Goal: Task Accomplishment & Management: Complete application form

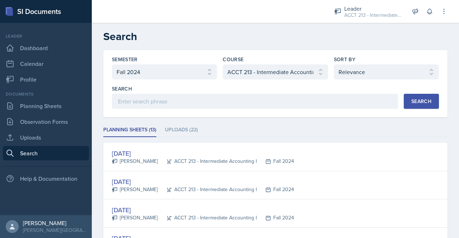
select select "a7ad9a0f-28b3-4f07-90bc-ebda486deedd"
select select "a3b952a5-493a-498d-99ed-b0c1dc4e84de"
select select "1"
click at [38, 109] on link "Planning Sheets" at bounding box center [46, 106] width 86 height 14
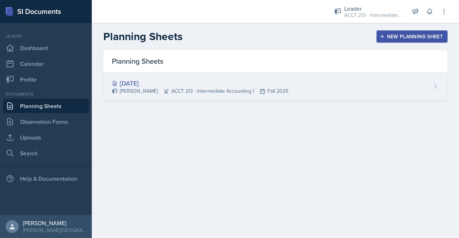
click at [199, 75] on div "[DATE] [PERSON_NAME] ACCT 213 - Intermediate Accounting I Fall 2025" at bounding box center [275, 87] width 344 height 28
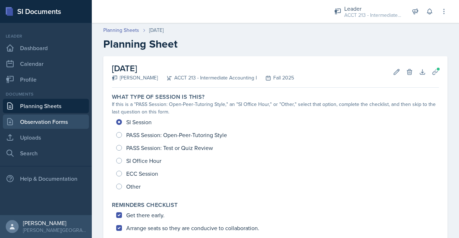
click at [63, 125] on link "Observation Forms" at bounding box center [46, 122] width 86 height 14
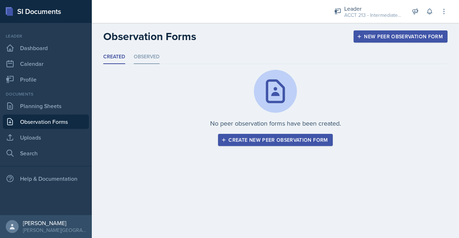
click at [142, 59] on li "Observed" at bounding box center [147, 57] width 26 height 14
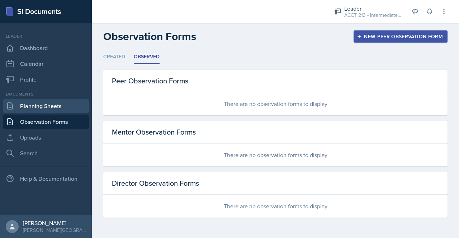
click at [53, 104] on link "Planning Sheets" at bounding box center [46, 106] width 86 height 14
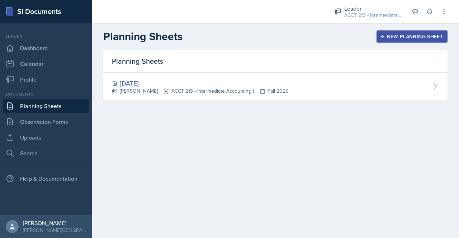
click at [398, 32] on button "New Planning Sheet" at bounding box center [412, 36] width 71 height 12
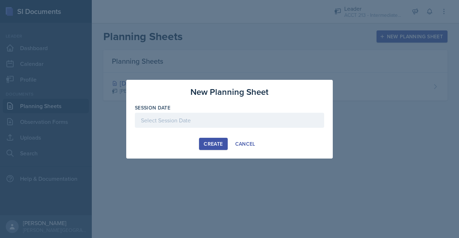
click at [217, 120] on div at bounding box center [229, 120] width 189 height 15
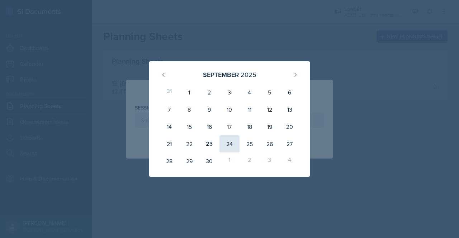
click at [231, 143] on div "24" at bounding box center [229, 144] width 20 height 17
type input "[DATE]"
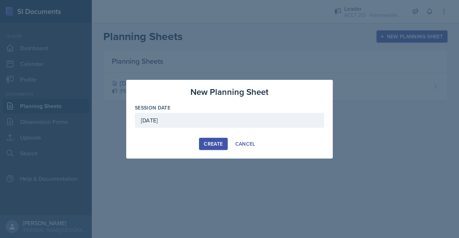
click at [216, 142] on div "Create" at bounding box center [213, 144] width 19 height 6
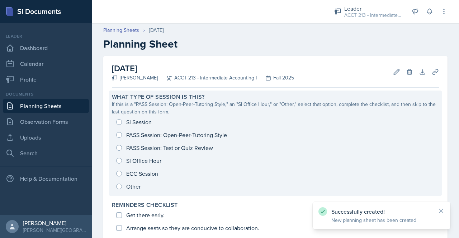
click at [124, 120] on div "SI Session PASS Session: Open-Peer-Tutoring Style PASS Session: Test or Quiz Re…" at bounding box center [275, 154] width 327 height 77
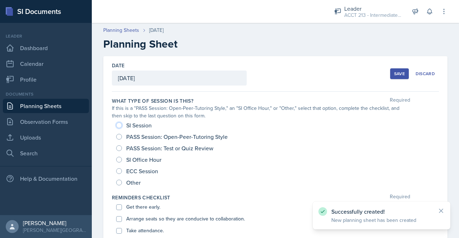
click at [121, 127] on input "SI Session" at bounding box center [119, 126] width 6 height 6
radio input "true"
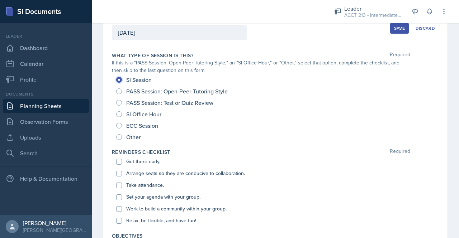
scroll to position [53, 0]
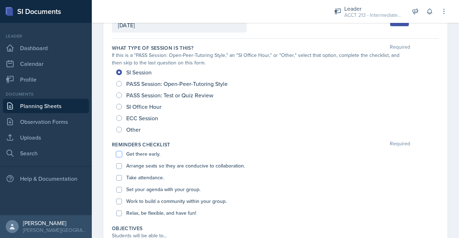
click at [120, 154] on input "Get there early." at bounding box center [119, 155] width 6 height 6
checkbox input "true"
click at [120, 166] on input "Arrange seats so they are conducive to collaboration." at bounding box center [119, 167] width 6 height 6
checkbox input "true"
click at [117, 182] on div "Take attendance." at bounding box center [275, 178] width 318 height 12
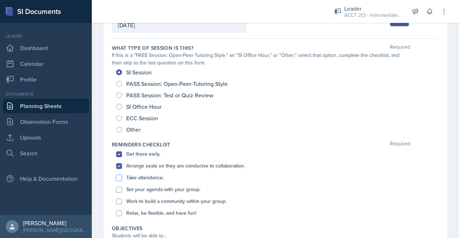
click at [117, 179] on input "Take attendance." at bounding box center [119, 178] width 6 height 6
checkbox input "true"
click at [118, 191] on input "Set your agenda with your group." at bounding box center [119, 190] width 6 height 6
checkbox input "true"
click at [119, 201] on input "Work to build a community within your group." at bounding box center [119, 202] width 6 height 6
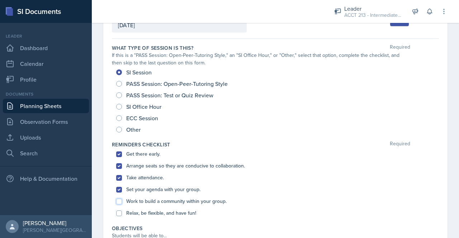
checkbox input "true"
click at [115, 215] on div "Get there early. Arrange seats so they are conducive to collaboration. Take att…" at bounding box center [275, 183] width 327 height 71
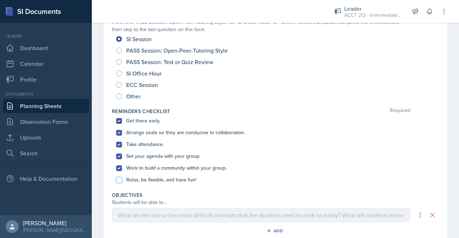
click at [118, 178] on input "Relax, be flexible, and have fun!" at bounding box center [119, 181] width 6 height 6
checkbox input "true"
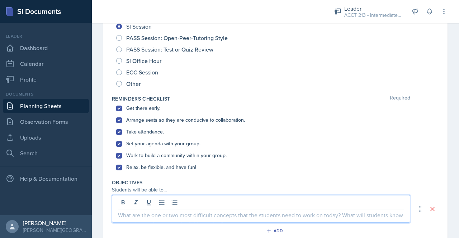
click at [142, 218] on p at bounding box center [261, 215] width 286 height 9
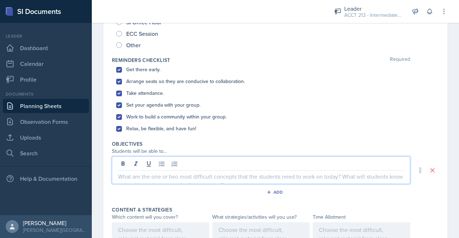
scroll to position [147, 0]
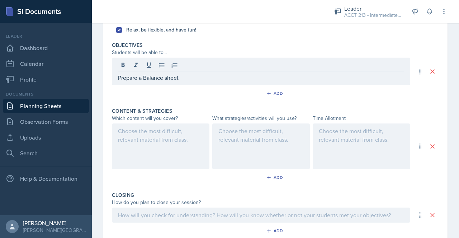
click at [151, 145] on div at bounding box center [161, 147] width 98 height 46
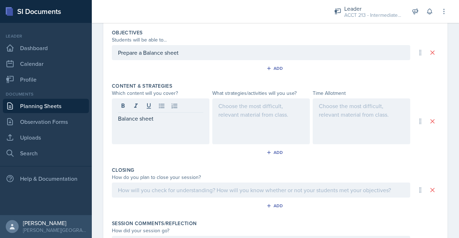
click at [247, 115] on div at bounding box center [261, 122] width 98 height 46
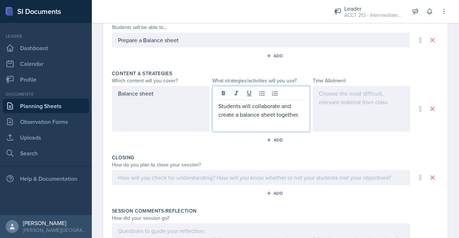
click at [351, 96] on div at bounding box center [362, 109] width 98 height 46
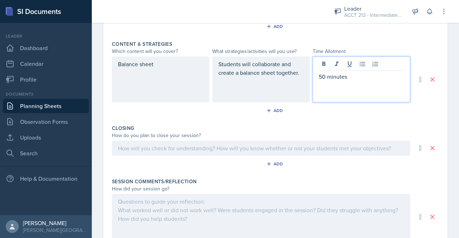
scroll to position [303, 0]
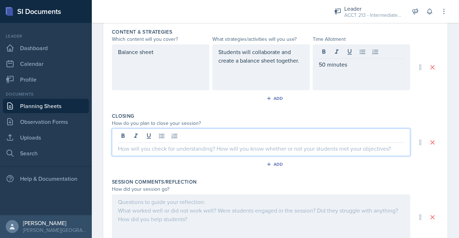
click at [184, 145] on p at bounding box center [261, 149] width 286 height 9
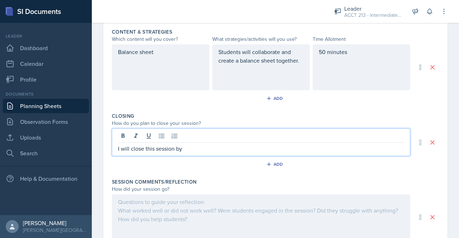
click at [280, 52] on div "Students will collaborate and create a balance sheet together." at bounding box center [261, 67] width 98 height 46
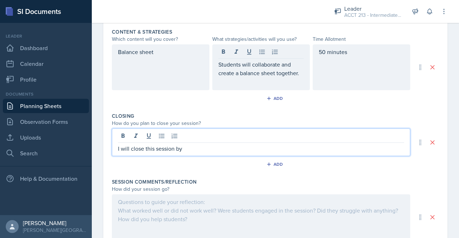
click at [189, 135] on div "I will close this session by" at bounding box center [261, 143] width 298 height 28
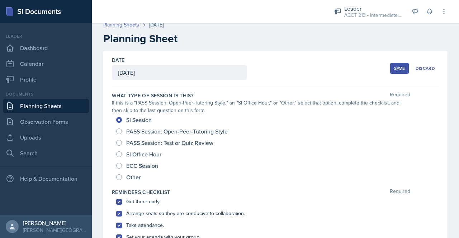
scroll to position [0, 0]
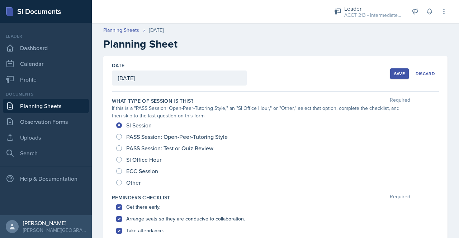
click at [394, 71] on div "Save" at bounding box center [399, 74] width 11 height 6
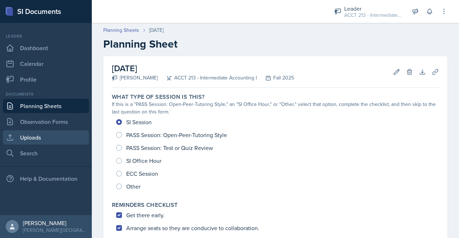
click at [39, 135] on link "Uploads" at bounding box center [46, 138] width 86 height 14
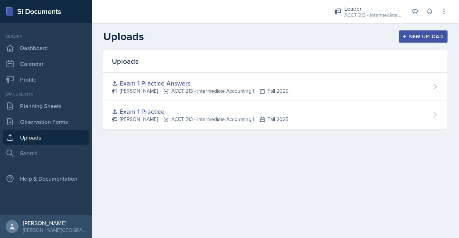
click at [430, 41] on button "New Upload" at bounding box center [423, 36] width 49 height 12
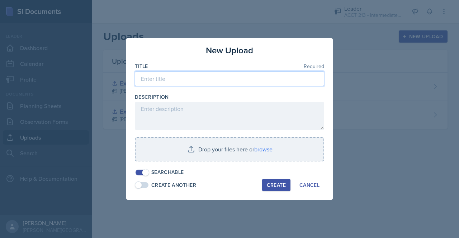
click at [223, 79] on input at bounding box center [229, 78] width 189 height 15
type input "Balance Sheet"
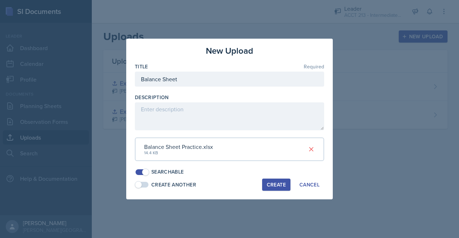
click at [276, 183] on div "Create" at bounding box center [276, 185] width 19 height 6
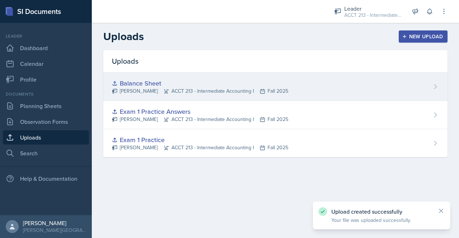
click at [438, 86] on icon at bounding box center [435, 86] width 7 height 7
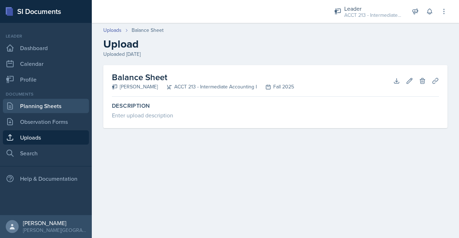
click at [31, 100] on link "Planning Sheets" at bounding box center [46, 106] width 86 height 14
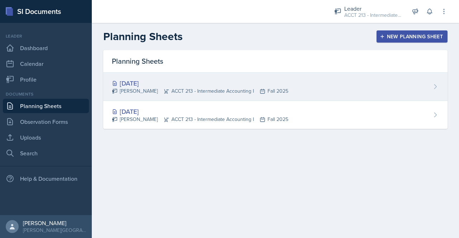
click at [187, 90] on div "[PERSON_NAME] ACCT 213 - Intermediate Accounting I Fall 2025" at bounding box center [200, 92] width 176 height 8
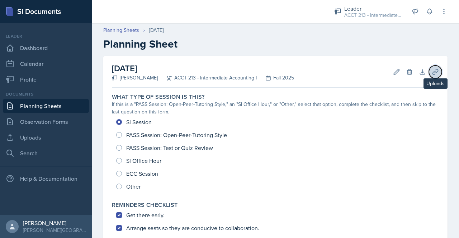
click at [432, 72] on icon at bounding box center [435, 71] width 7 height 7
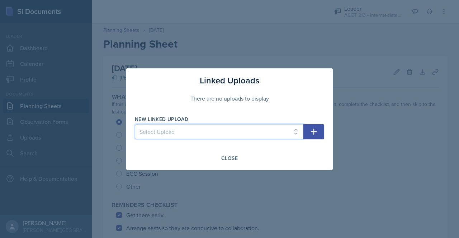
click at [290, 131] on select "Select Upload Exam 1 Practice Answers Exam 1 Practice Balance Sheet" at bounding box center [219, 131] width 169 height 15
click at [135, 124] on select "Select Upload Exam 1 Practice Answers Exam 1 Practice Balance Sheet" at bounding box center [219, 131] width 169 height 15
click at [258, 141] on div at bounding box center [219, 143] width 169 height 7
click at [255, 132] on select "Select Upload Exam 1 Practice Answers Exam 1 Practice Balance Sheet" at bounding box center [219, 131] width 169 height 15
select select "9d06785b-c978-4d79-bb42-d5402d3c9eb7"
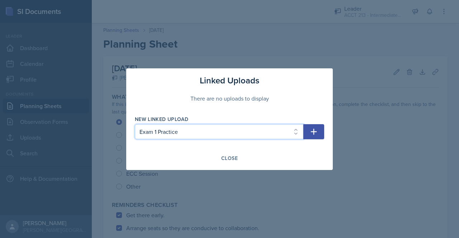
click at [135, 124] on select "Select Upload Exam 1 Practice Answers Exam 1 Practice Balance Sheet" at bounding box center [219, 131] width 169 height 15
click at [315, 131] on icon "button" at bounding box center [313, 132] width 9 height 9
select select
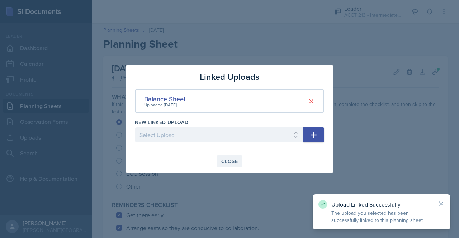
click at [230, 162] on div "Close" at bounding box center [229, 162] width 16 height 6
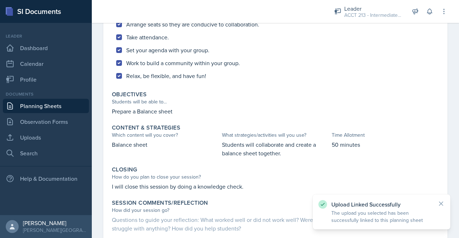
scroll to position [249, 0]
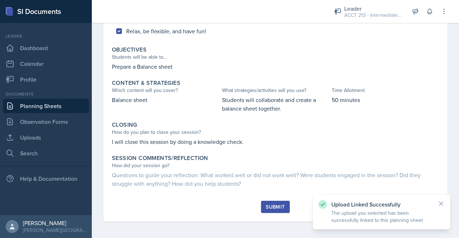
click at [446, 203] on div "Upload Linked Successfully The upload you selected has been successfully linked…" at bounding box center [382, 212] width 138 height 35
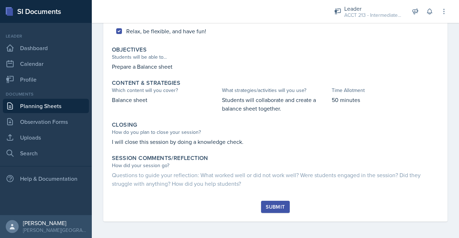
click at [48, 109] on link "Planning Sheets" at bounding box center [46, 106] width 86 height 14
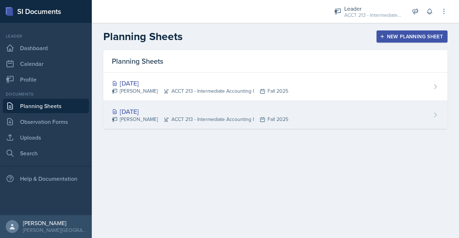
click at [155, 112] on div "[DATE]" at bounding box center [200, 112] width 176 height 10
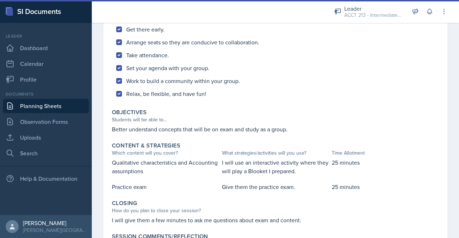
scroll to position [265, 0]
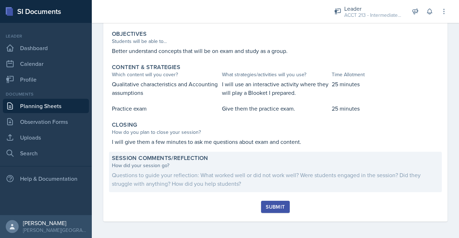
click at [168, 176] on div "Questions to guide your reflection: What worked well or did not work well? Were…" at bounding box center [275, 179] width 327 height 17
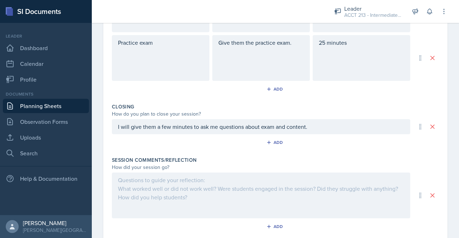
scroll to position [382, 0]
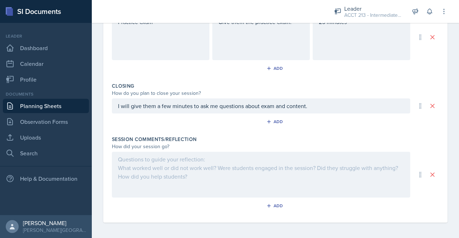
click at [168, 176] on div at bounding box center [261, 175] width 298 height 46
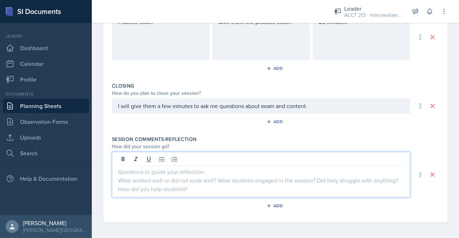
click at [218, 139] on div "Session Comments/Reflection" at bounding box center [275, 139] width 327 height 7
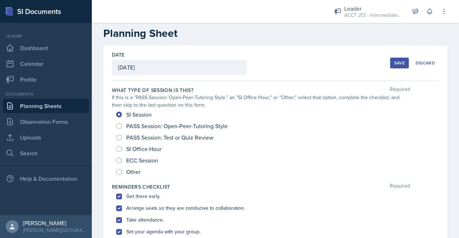
scroll to position [0, 0]
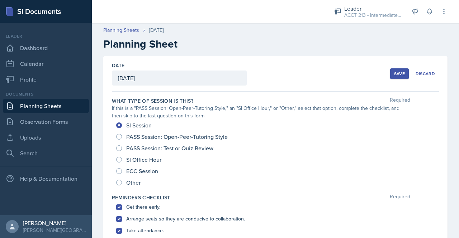
click at [394, 73] on div "Save" at bounding box center [399, 74] width 11 height 6
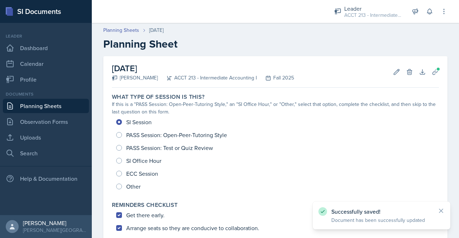
click at [45, 106] on link "Planning Sheets" at bounding box center [46, 106] width 86 height 14
